Goal: Information Seeking & Learning: Learn about a topic

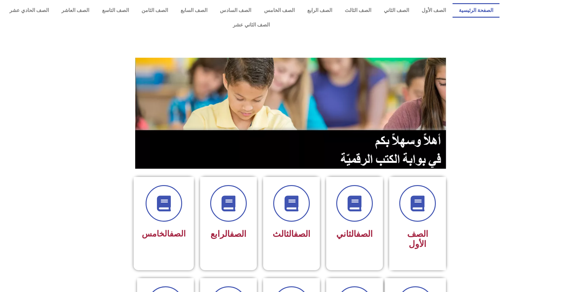
click at [78, 53] on section at bounding box center [291, 113] width 583 height 120
click at [249, 205] on div "الصف الرابع" at bounding box center [228, 218] width 57 height 83
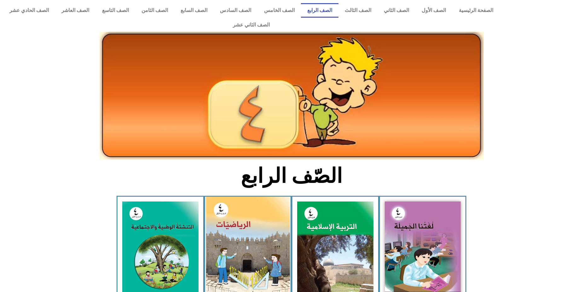
click at [249, 204] on img at bounding box center [248, 249] width 84 height 105
